Goal: Task Accomplishment & Management: Use online tool/utility

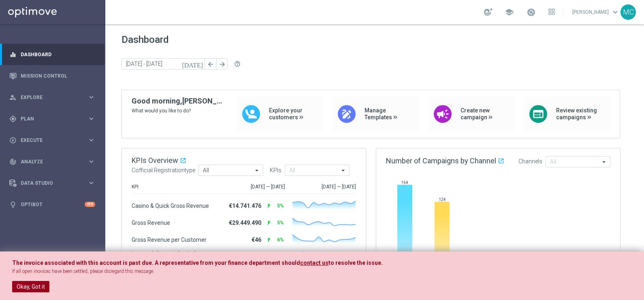
click at [43, 286] on button "Okay, Got it" at bounding box center [30, 286] width 37 height 11
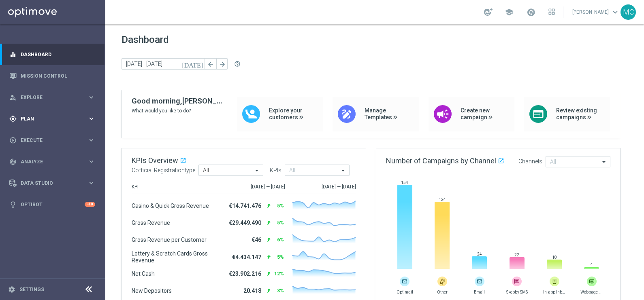
click at [91, 119] on icon "keyboard_arrow_right" at bounding box center [91, 119] width 8 height 8
click at [91, 158] on icon "keyboard_arrow_right" at bounding box center [91, 160] width 8 height 8
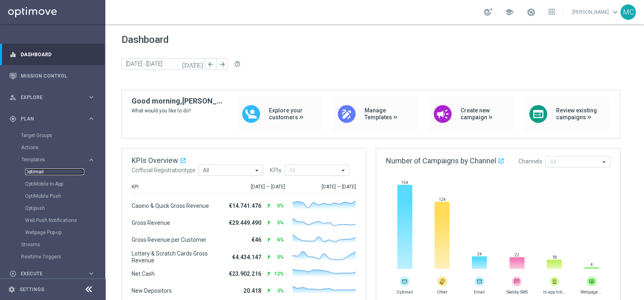
click at [32, 172] on link "Optimail" at bounding box center [54, 172] width 59 height 6
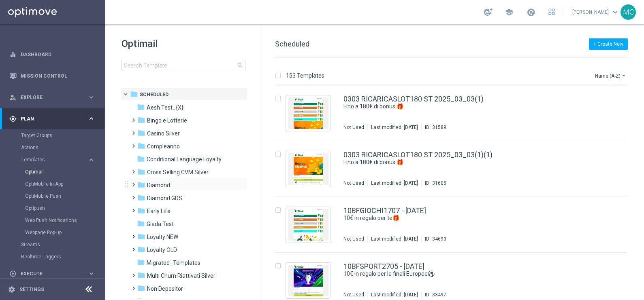
click at [133, 183] on span at bounding box center [132, 181] width 4 height 3
click at [142, 209] on span at bounding box center [140, 207] width 4 height 3
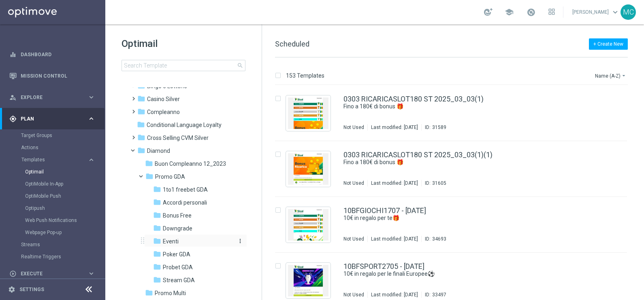
scroll to position [50, 0]
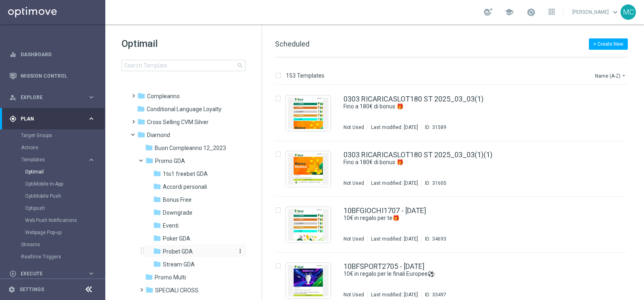
click at [167, 249] on span "Probet GDA" at bounding box center [178, 251] width 30 height 7
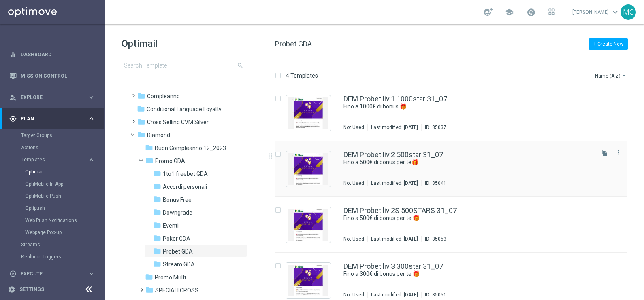
scroll to position [8, 0]
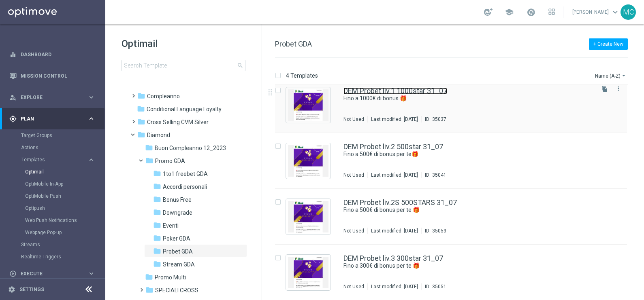
click at [440, 92] on link "DEM Probet liv.1 1000star 31_07" at bounding box center [395, 90] width 104 height 7
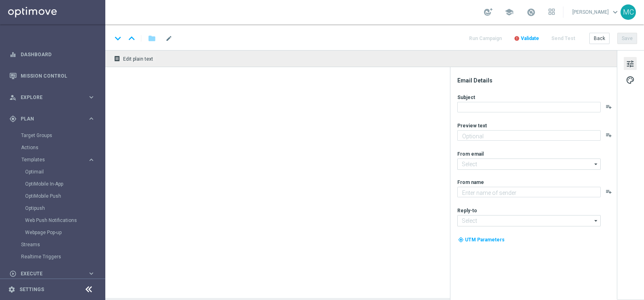
type textarea "Super promo per te"
type textarea "Sisal"
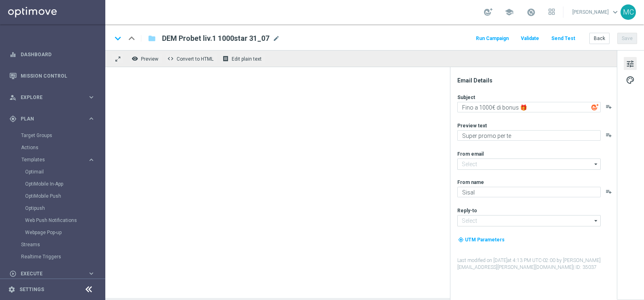
type input "giochi@comunicazioni.sisal.it"
type input "teamvip@sisal.it"
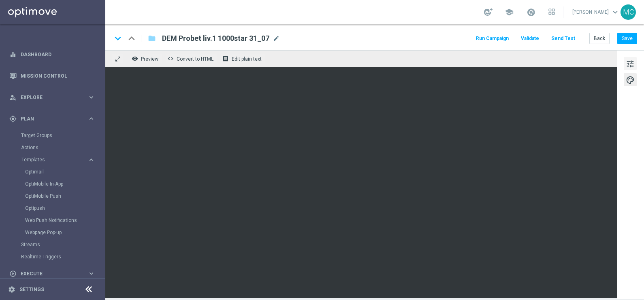
click at [632, 58] on button "tune" at bounding box center [629, 63] width 13 height 13
click at [630, 37] on button "Save" at bounding box center [627, 38] width 20 height 11
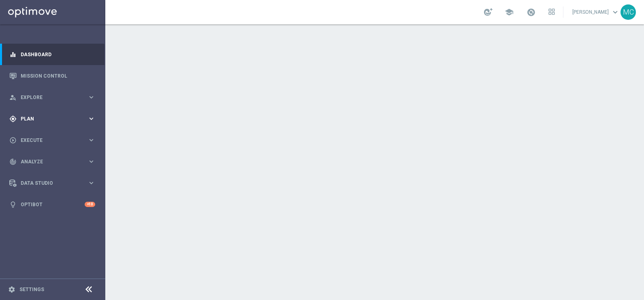
click at [93, 119] on icon "keyboard_arrow_right" at bounding box center [91, 119] width 8 height 8
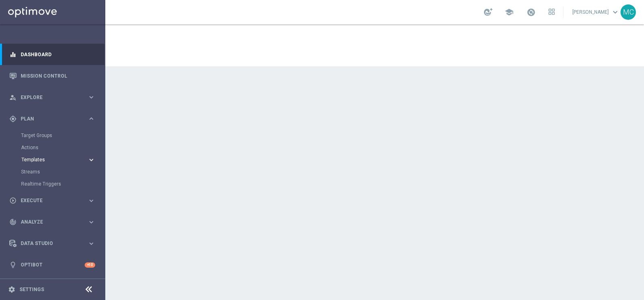
click at [93, 158] on icon "keyboard_arrow_right" at bounding box center [91, 160] width 8 height 8
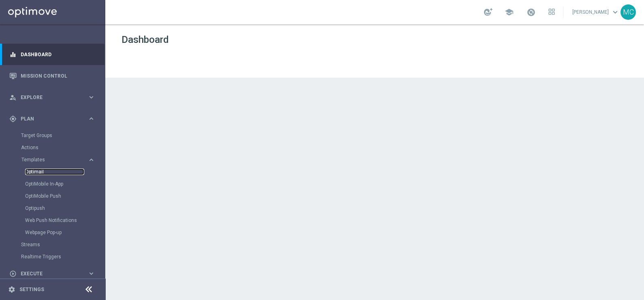
click at [38, 172] on link "Optimail" at bounding box center [54, 172] width 59 height 6
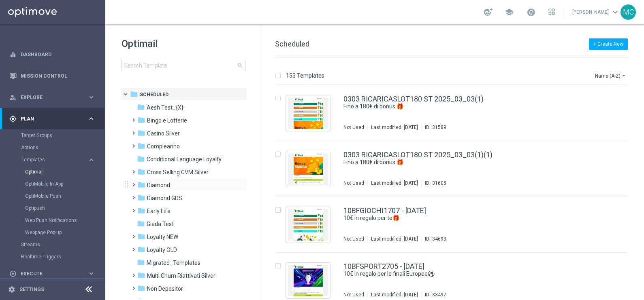
click at [134, 183] on span at bounding box center [132, 181] width 4 height 3
click at [142, 208] on span at bounding box center [140, 207] width 4 height 3
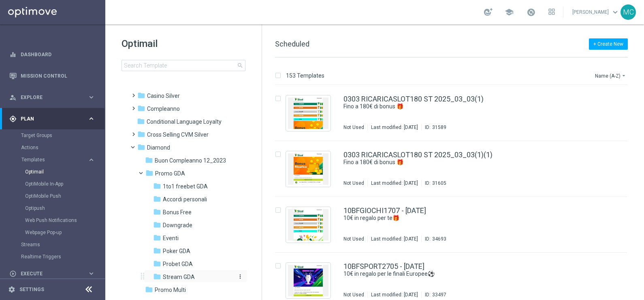
scroll to position [50, 0]
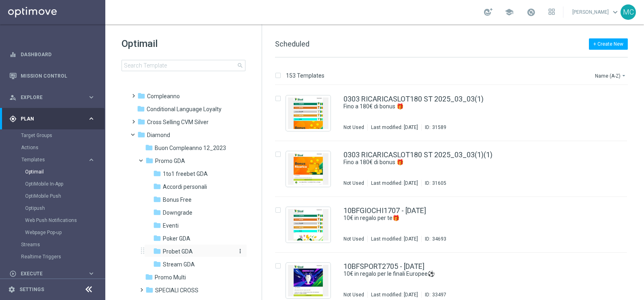
click at [175, 249] on span "Probet GDA" at bounding box center [178, 251] width 30 height 7
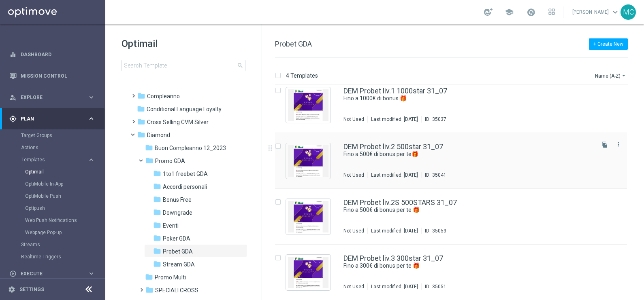
scroll to position [8, 0]
click at [406, 147] on link "DEM Probet liv.2 500star 31_07" at bounding box center [393, 146] width 100 height 7
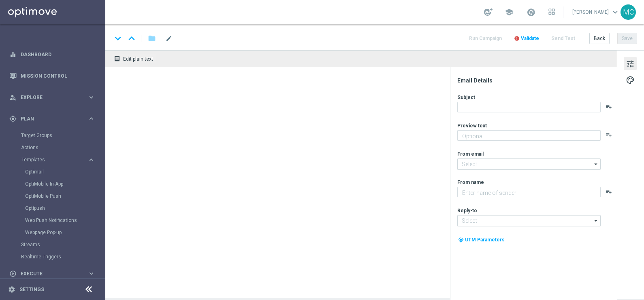
type textarea "Super promo per te"
type input "giochi@comunicazioni.sisal.it"
type textarea "Sisal"
type input "teamvip@sisal.it"
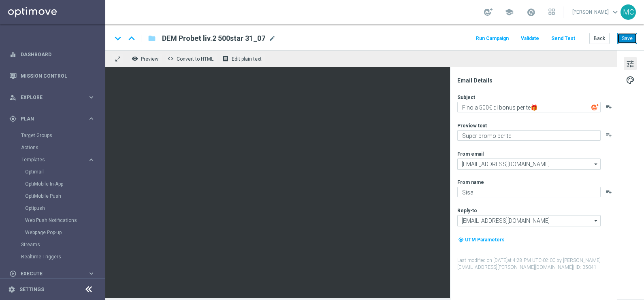
click at [625, 37] on button "Save" at bounding box center [627, 38] width 20 height 11
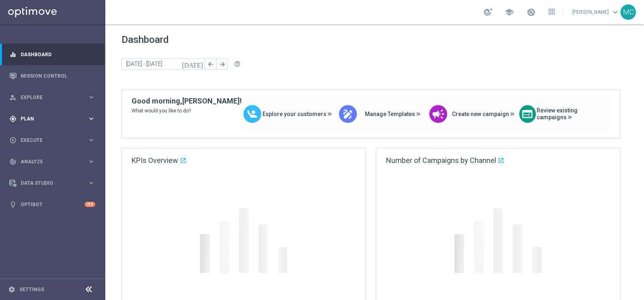
click at [95, 119] on icon "keyboard_arrow_right" at bounding box center [91, 119] width 8 height 8
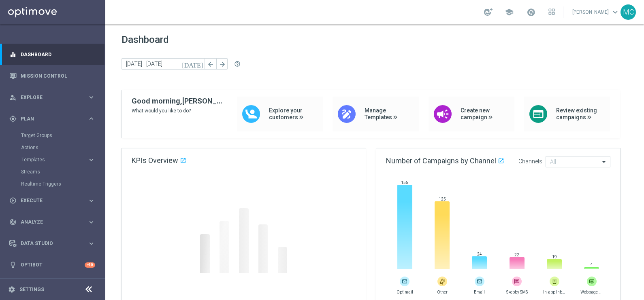
click at [89, 157] on icon "keyboard_arrow_right" at bounding box center [91, 160] width 8 height 8
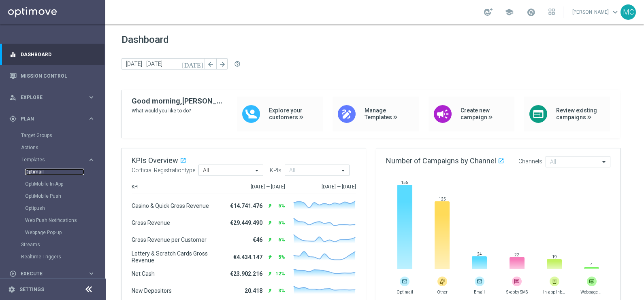
click at [33, 174] on link "Optimail" at bounding box center [54, 172] width 59 height 6
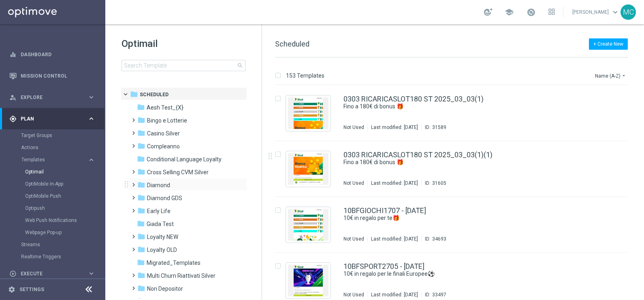
click at [130, 183] on span at bounding box center [132, 181] width 4 height 3
click at [142, 209] on span at bounding box center [140, 207] width 4 height 3
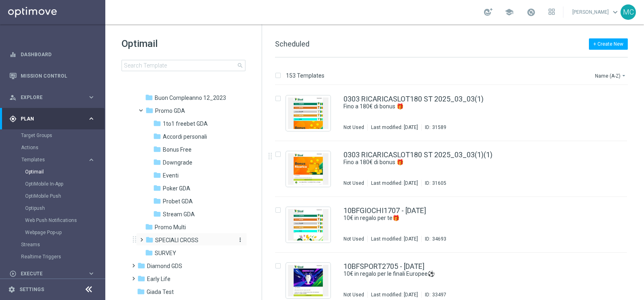
scroll to position [101, 0]
click at [180, 200] on span "Probet GDA" at bounding box center [178, 201] width 30 height 7
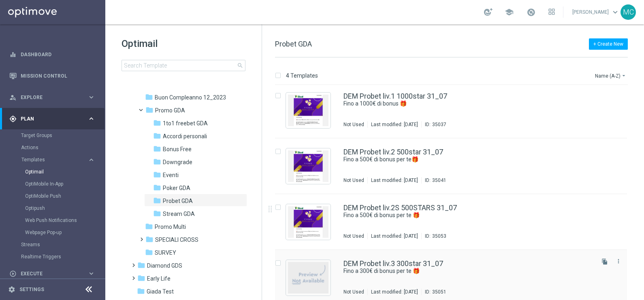
scroll to position [8, 0]
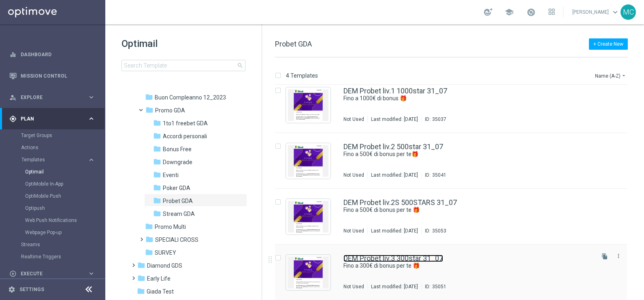
click at [389, 259] on link "DEM Probet liv.3 300star 31_07" at bounding box center [393, 258] width 100 height 7
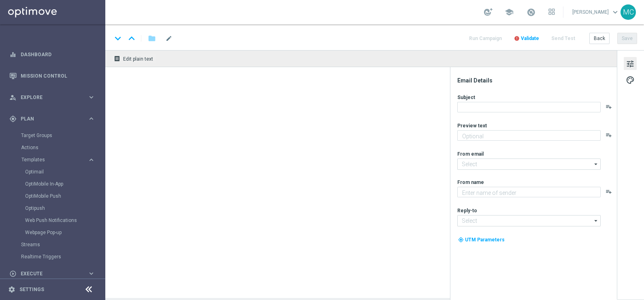
type textarea "Super promo per te"
type input "[EMAIL_ADDRESS][DOMAIN_NAME]"
type textarea "Sisal"
type input "[EMAIL_ADDRESS][DOMAIN_NAME]"
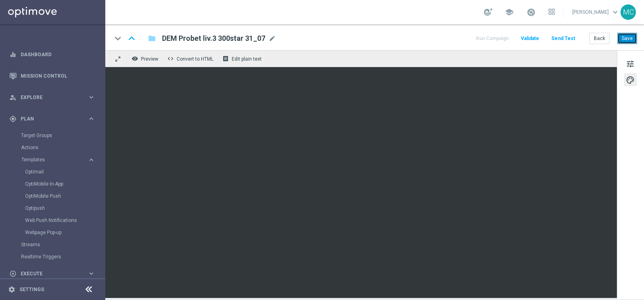
click at [626, 40] on button "Save" at bounding box center [627, 38] width 20 height 11
click at [36, 173] on link "Optimail" at bounding box center [54, 172] width 59 height 6
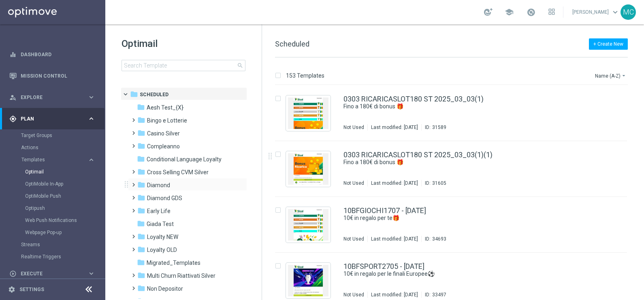
click at [134, 183] on span at bounding box center [132, 181] width 4 height 3
click at [142, 209] on span at bounding box center [140, 207] width 4 height 3
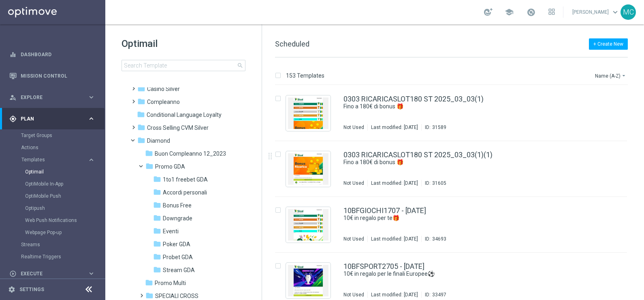
scroll to position [101, 0]
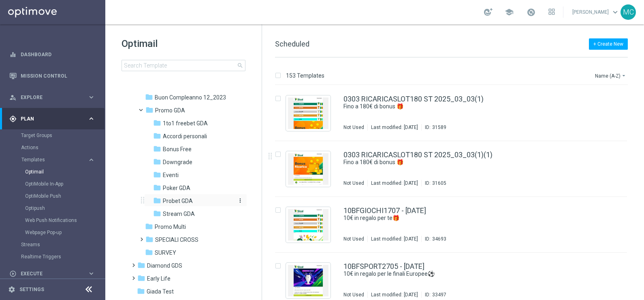
click at [167, 200] on span "Probet GDA" at bounding box center [178, 201] width 30 height 7
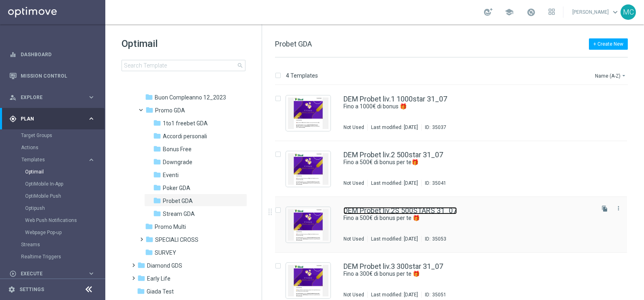
click at [409, 210] on link "DEM Probet liv.2S 500STARS 31_07" at bounding box center [399, 210] width 113 height 7
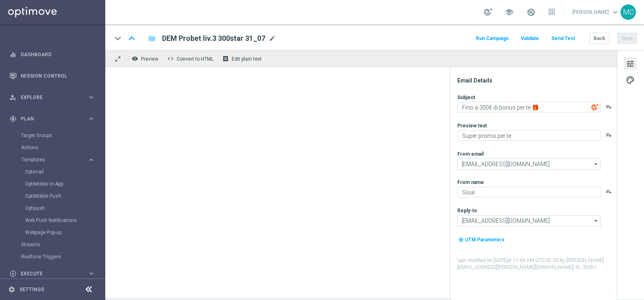
type textarea "Fino a 500€ di bonus per te 🎁"
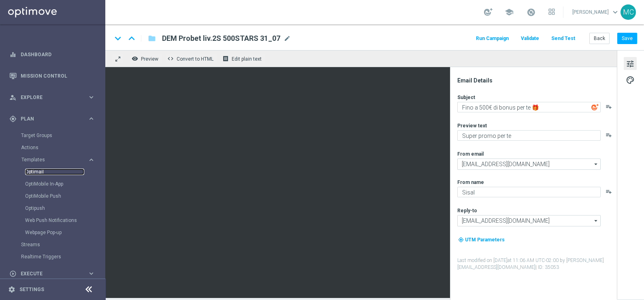
click at [29, 172] on link "Optimail" at bounding box center [54, 172] width 59 height 6
